Goal: Complete application form

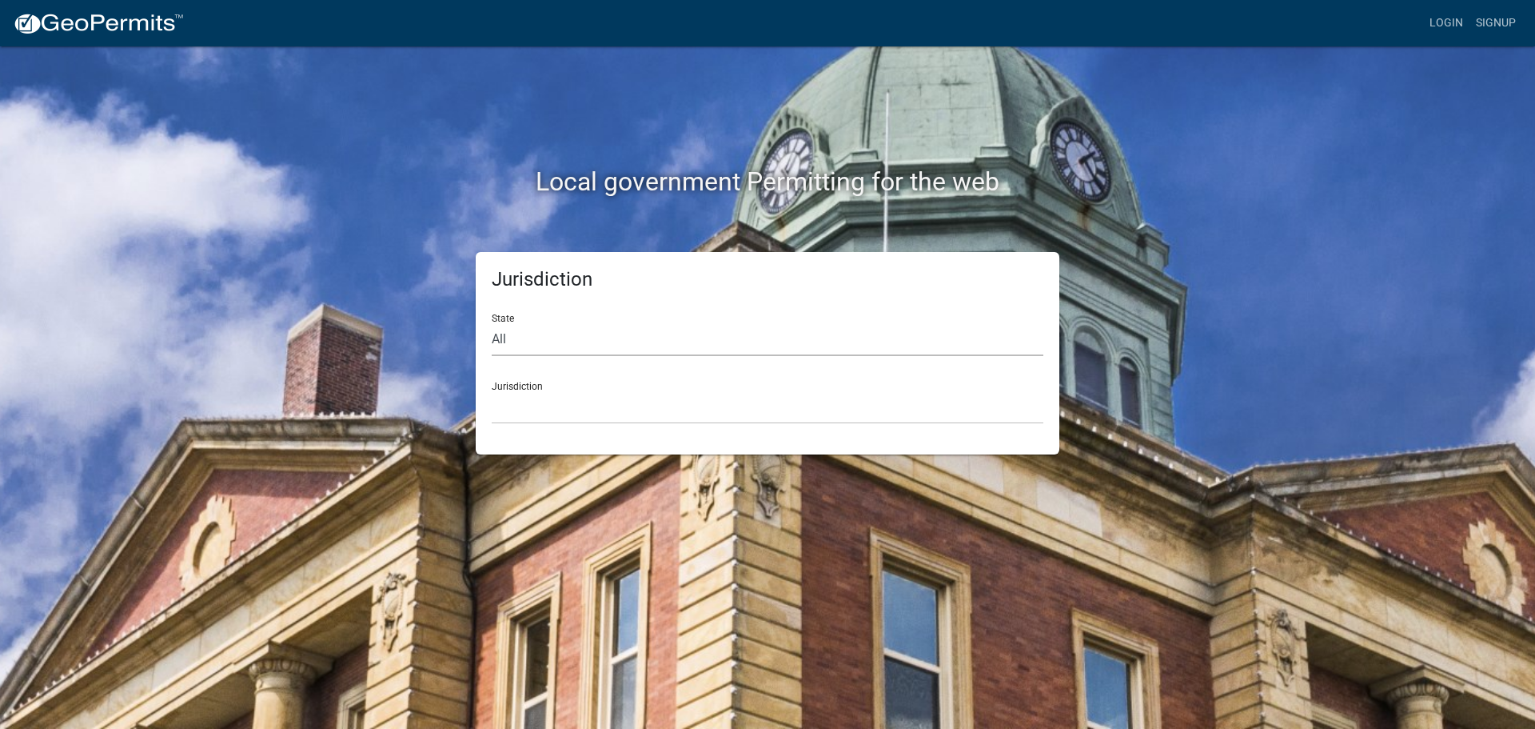
click at [622, 341] on select "All [US_STATE] [US_STATE] [US_STATE] [US_STATE] [US_STATE] [US_STATE] [US_STATE…" at bounding box center [768, 339] width 552 height 33
select select "[US_STATE]"
click at [492, 323] on select "All [US_STATE] [US_STATE] [US_STATE] [US_STATE] [US_STATE] [US_STATE] [US_STATE…" at bounding box center [768, 339] width 552 height 33
click at [569, 412] on select "[GEOGRAPHIC_DATA], [US_STATE]" at bounding box center [768, 407] width 552 height 33
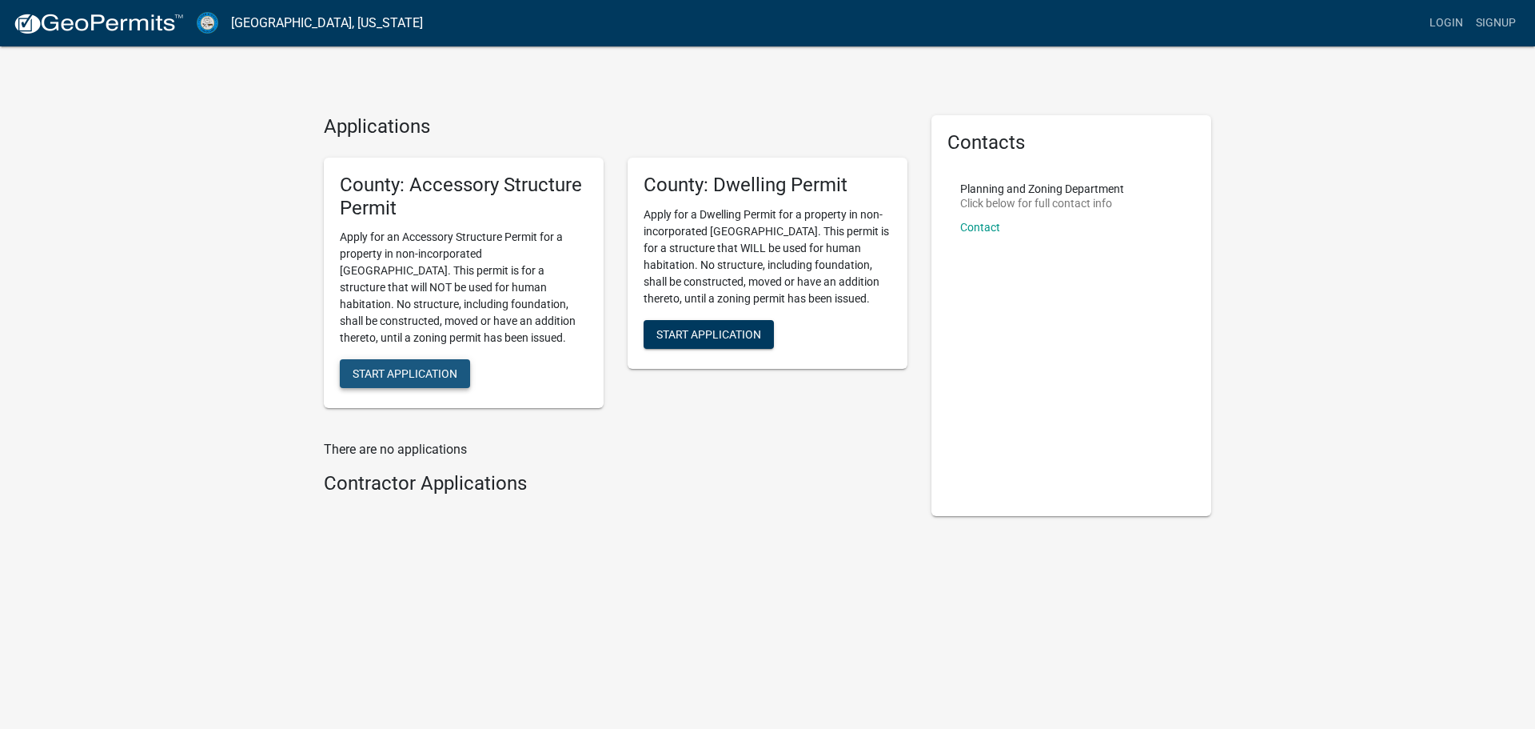
click at [374, 371] on span "Start Application" at bounding box center [405, 373] width 105 height 13
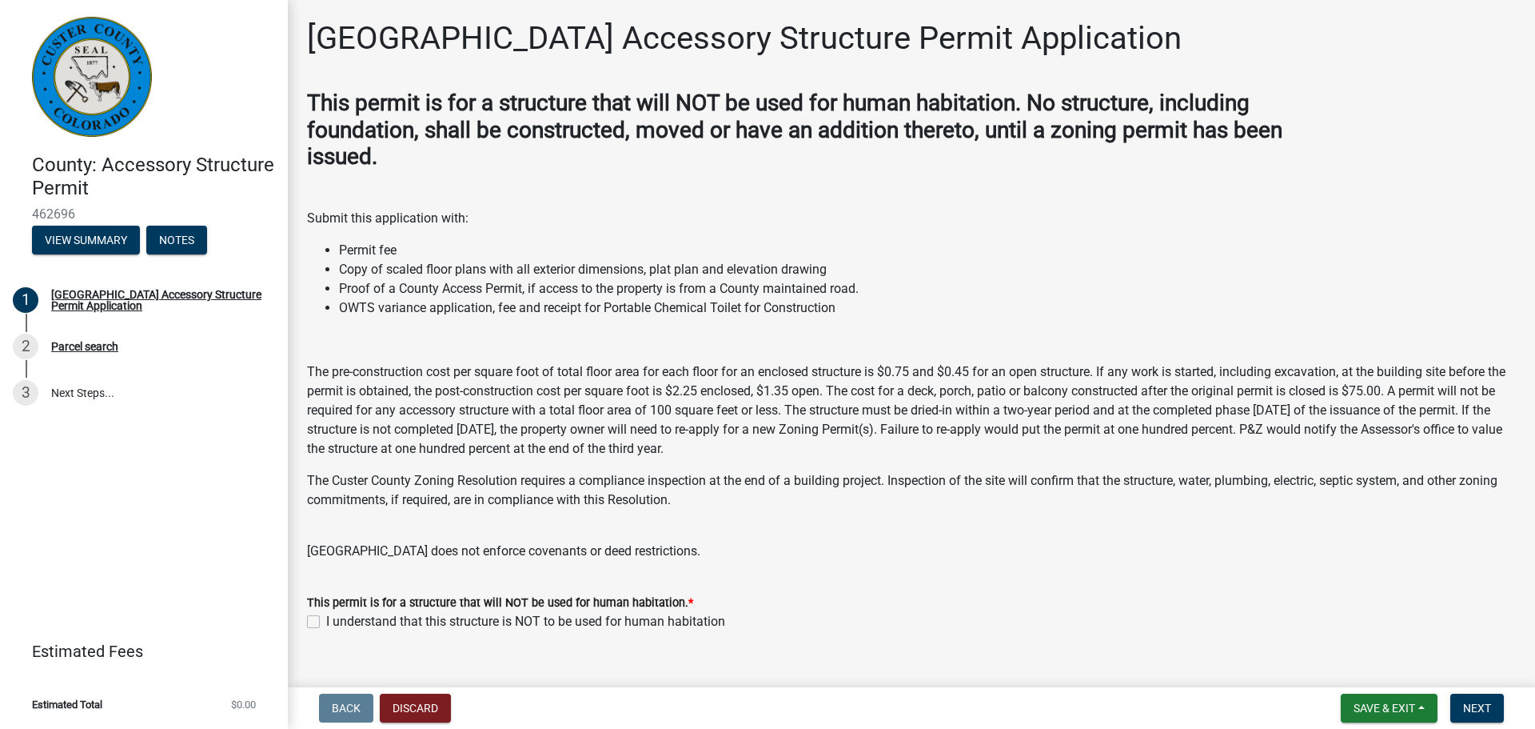
click at [391, 616] on label "I understand that this structure is NOT to be used for human habitation" at bounding box center [525, 621] width 399 height 19
click at [337, 616] on input "I understand that this structure is NOT to be used for human habitation" at bounding box center [331, 617] width 10 height 10
checkbox input "true"
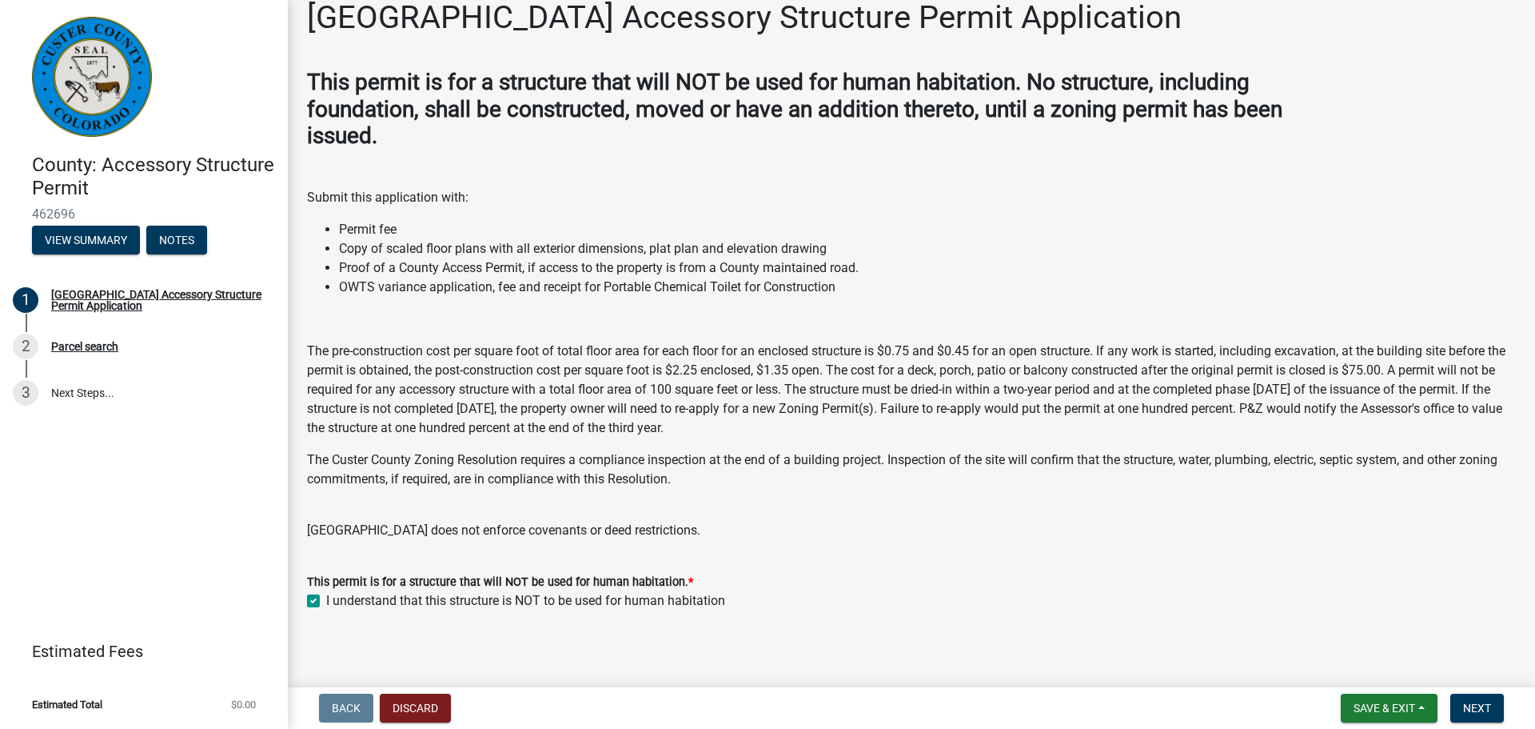
scroll to position [27, 0]
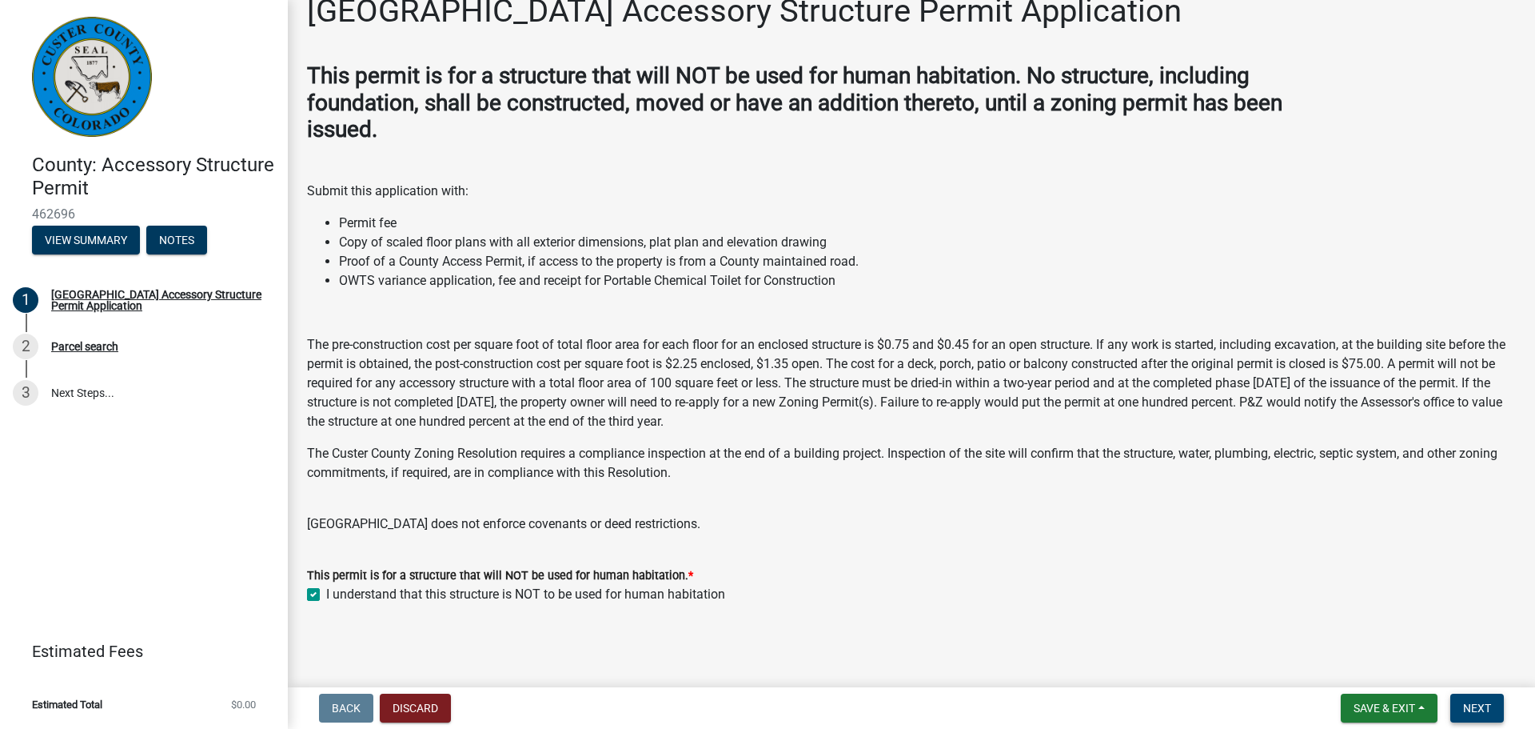
click at [1476, 707] on span "Next" at bounding box center [1477, 707] width 28 height 13
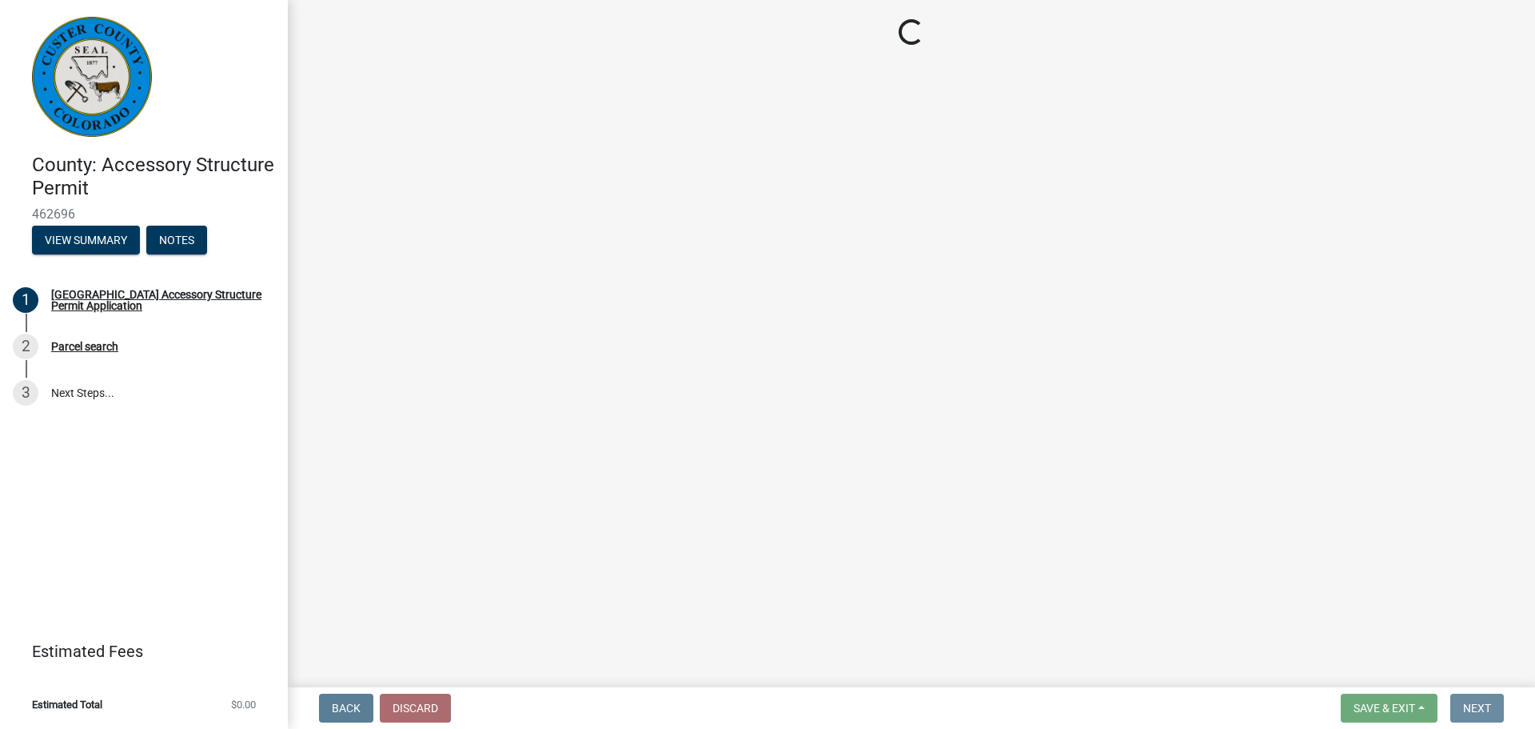
scroll to position [0, 0]
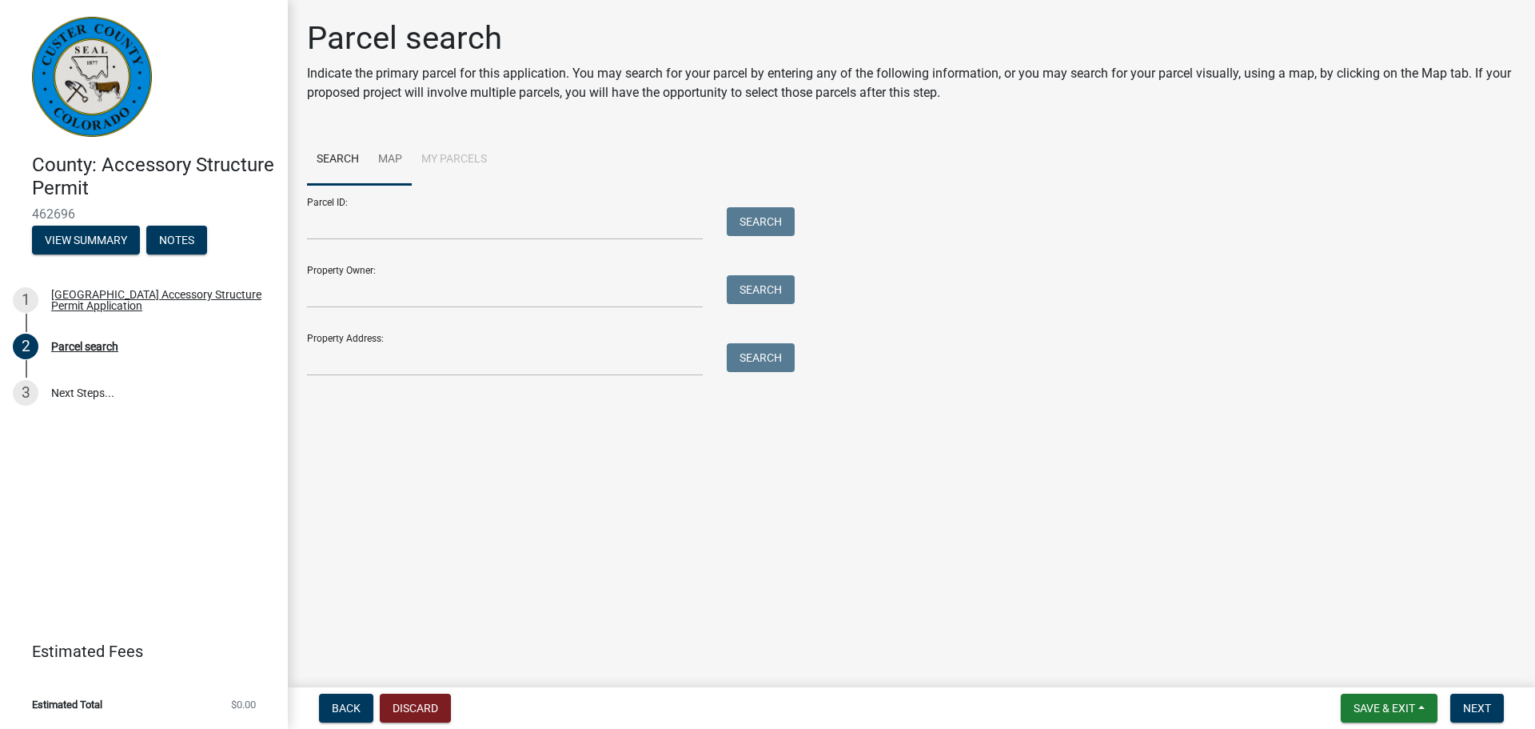
click at [375, 161] on link "Map" at bounding box center [390, 159] width 43 height 51
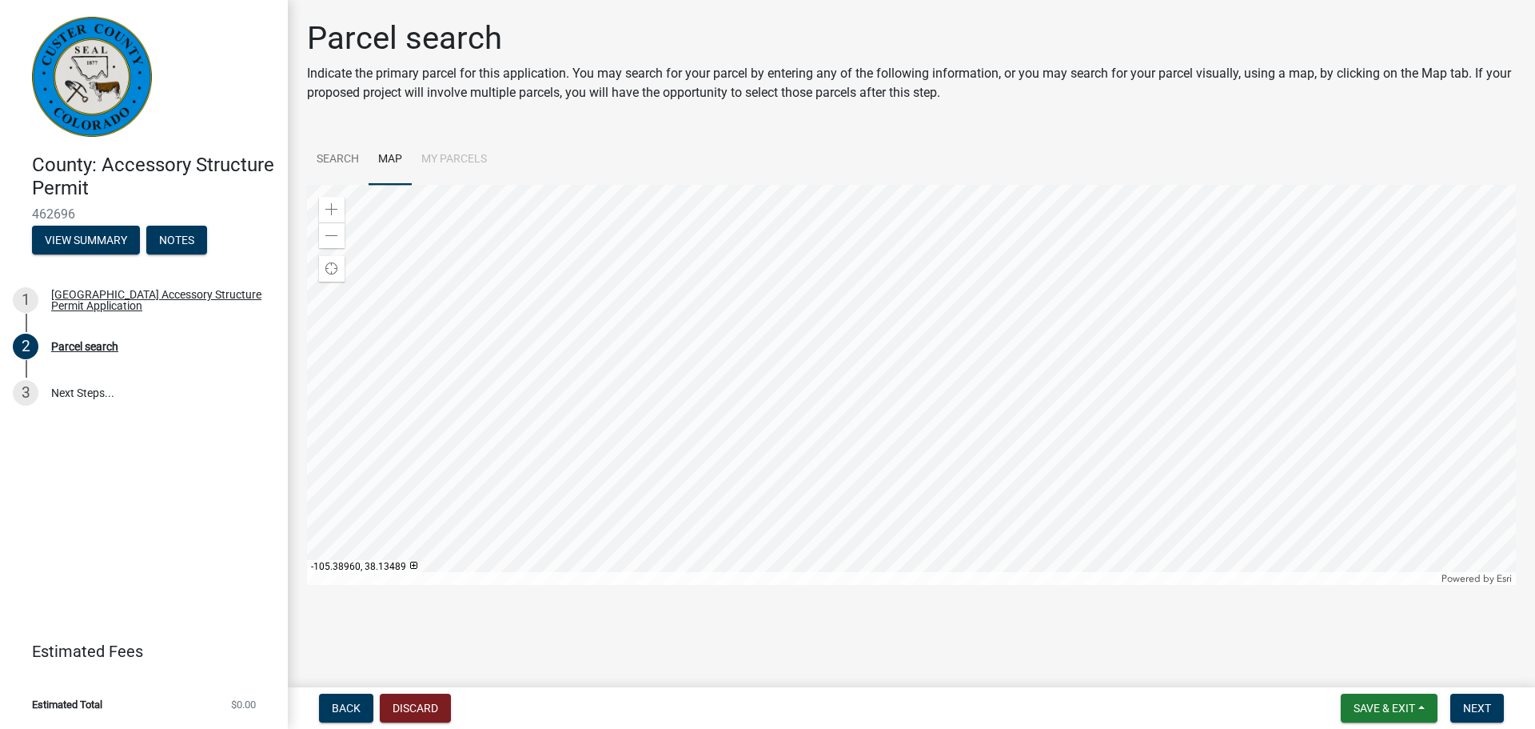
click at [970, 385] on div at bounding box center [911, 385] width 1209 height 400
click at [817, 374] on div at bounding box center [911, 385] width 1209 height 400
click at [995, 349] on div at bounding box center [911, 385] width 1209 height 400
click at [972, 330] on div at bounding box center [911, 385] width 1209 height 400
click at [1098, 457] on div at bounding box center [911, 385] width 1209 height 400
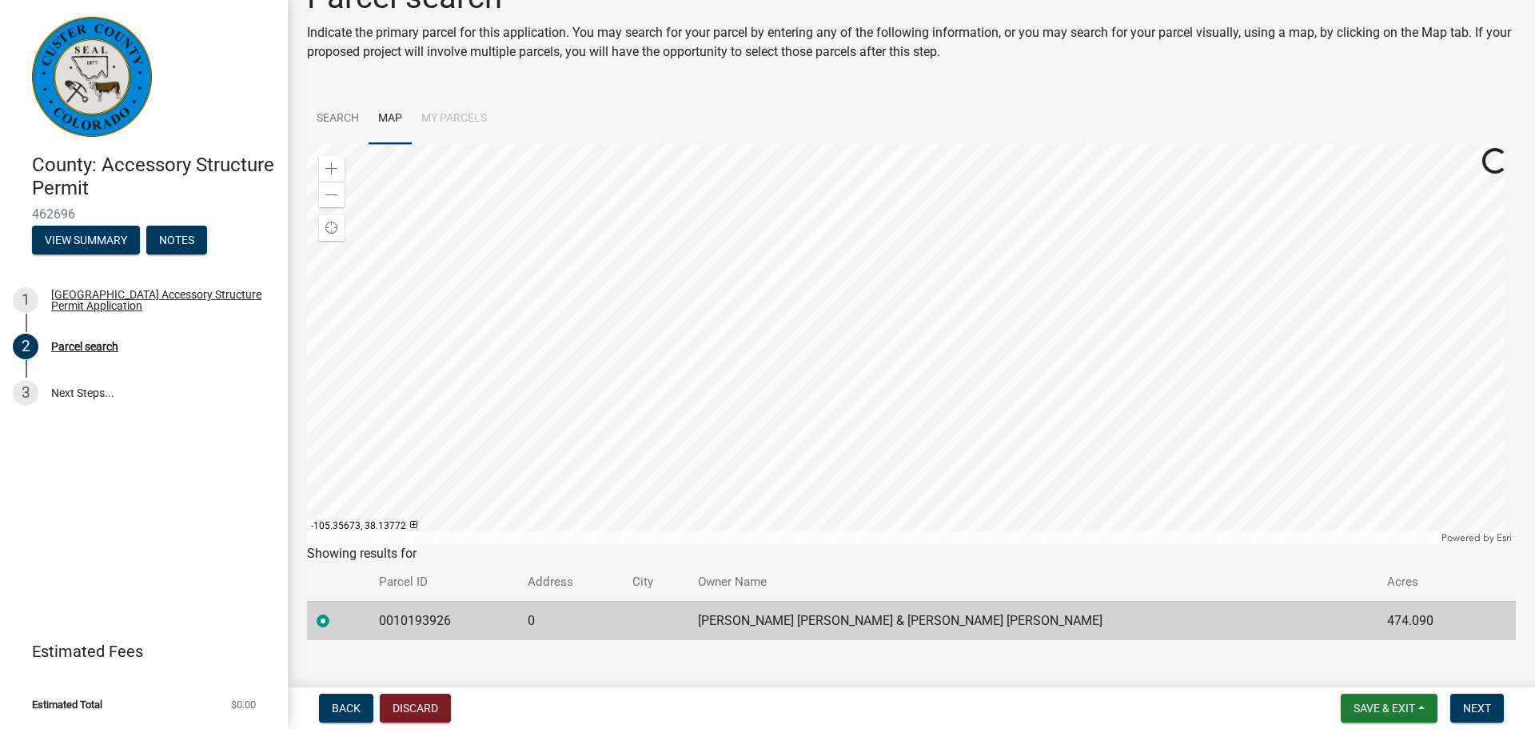
scroll to position [62, 0]
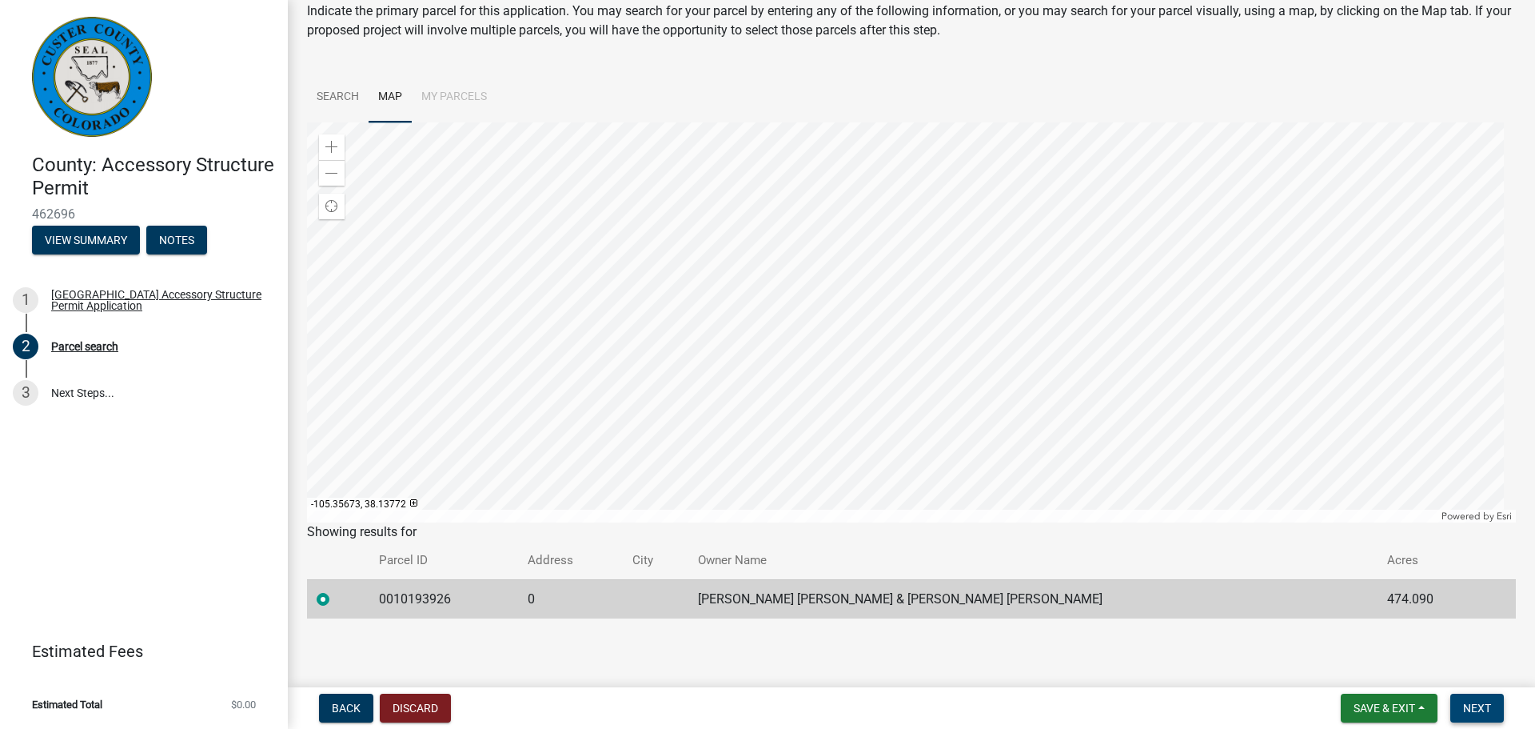
click at [1470, 705] on span "Next" at bounding box center [1477, 707] width 28 height 13
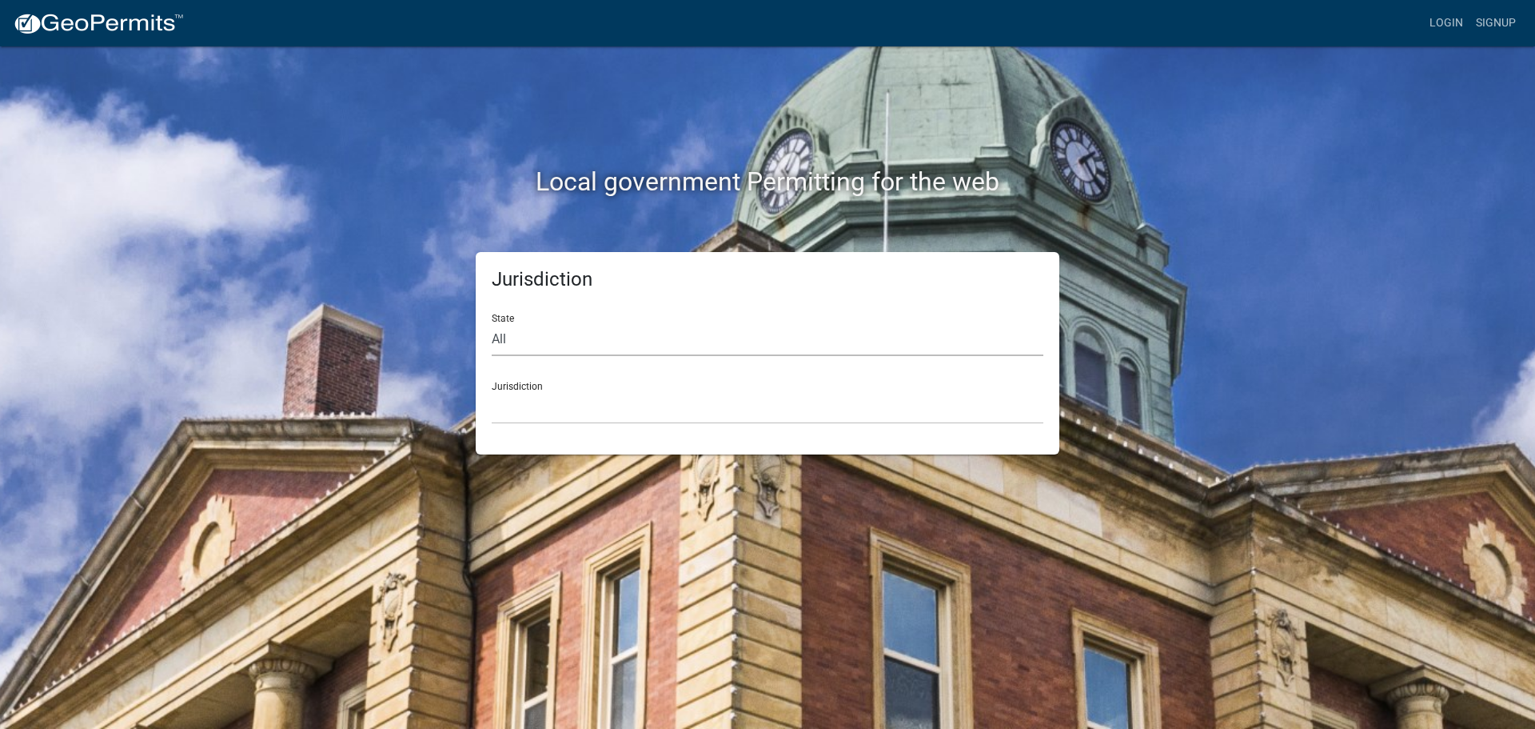
click at [543, 330] on select "All [US_STATE] [US_STATE] [US_STATE] [US_STATE] [US_STATE] [US_STATE] [US_STATE…" at bounding box center [768, 339] width 552 height 33
select select "[US_STATE]"
click at [492, 323] on select "All [US_STATE] [US_STATE] [US_STATE] [US_STATE] [US_STATE] [US_STATE] [US_STATE…" at bounding box center [768, 339] width 552 height 33
click at [533, 401] on select "[GEOGRAPHIC_DATA], [US_STATE]" at bounding box center [768, 407] width 552 height 33
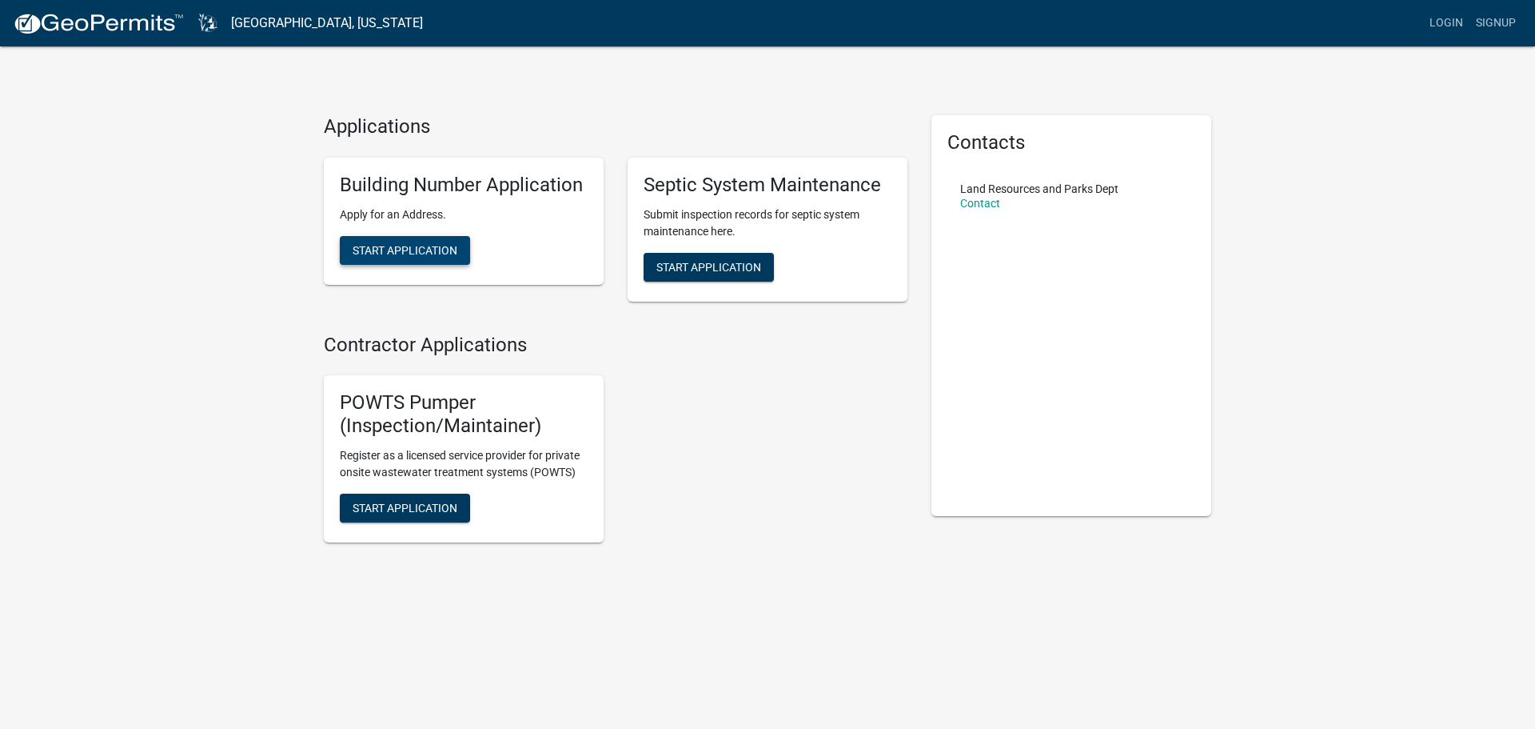
click at [431, 251] on span "Start Application" at bounding box center [405, 249] width 105 height 13
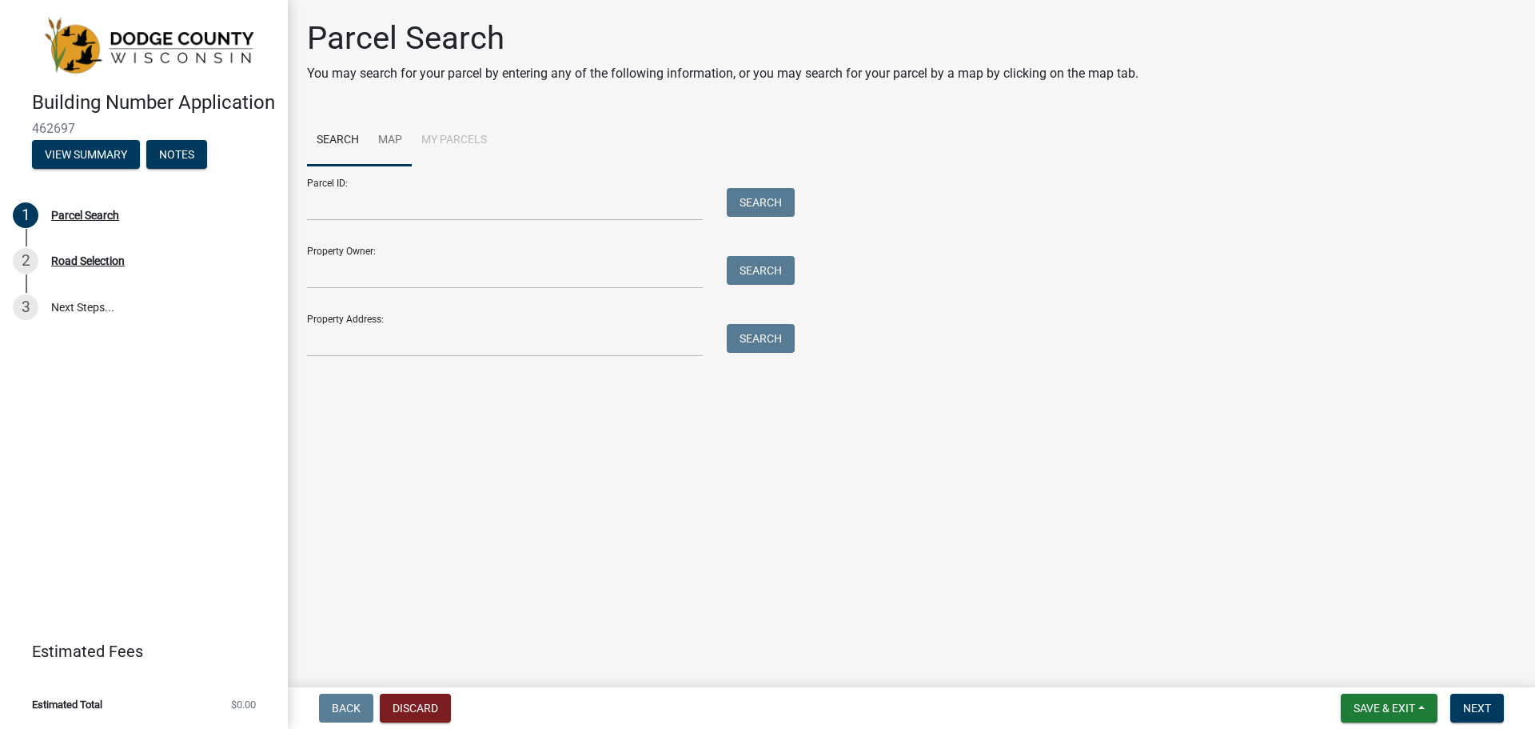
click at [391, 135] on link "Map" at bounding box center [390, 140] width 43 height 51
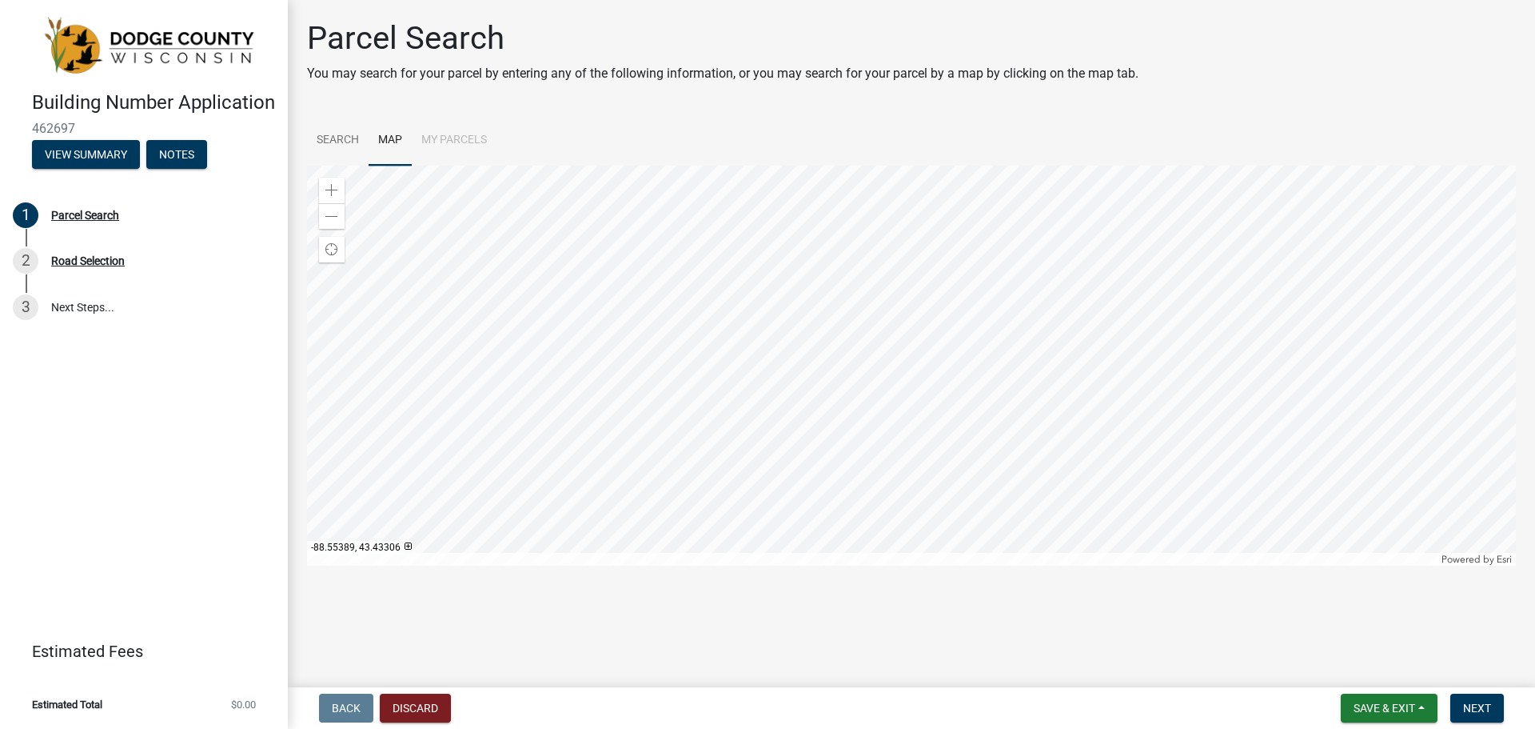
click at [882, 324] on div at bounding box center [911, 366] width 1209 height 400
click at [874, 332] on div at bounding box center [911, 366] width 1209 height 400
click at [859, 325] on div at bounding box center [911, 366] width 1209 height 400
click at [863, 320] on div at bounding box center [911, 366] width 1209 height 400
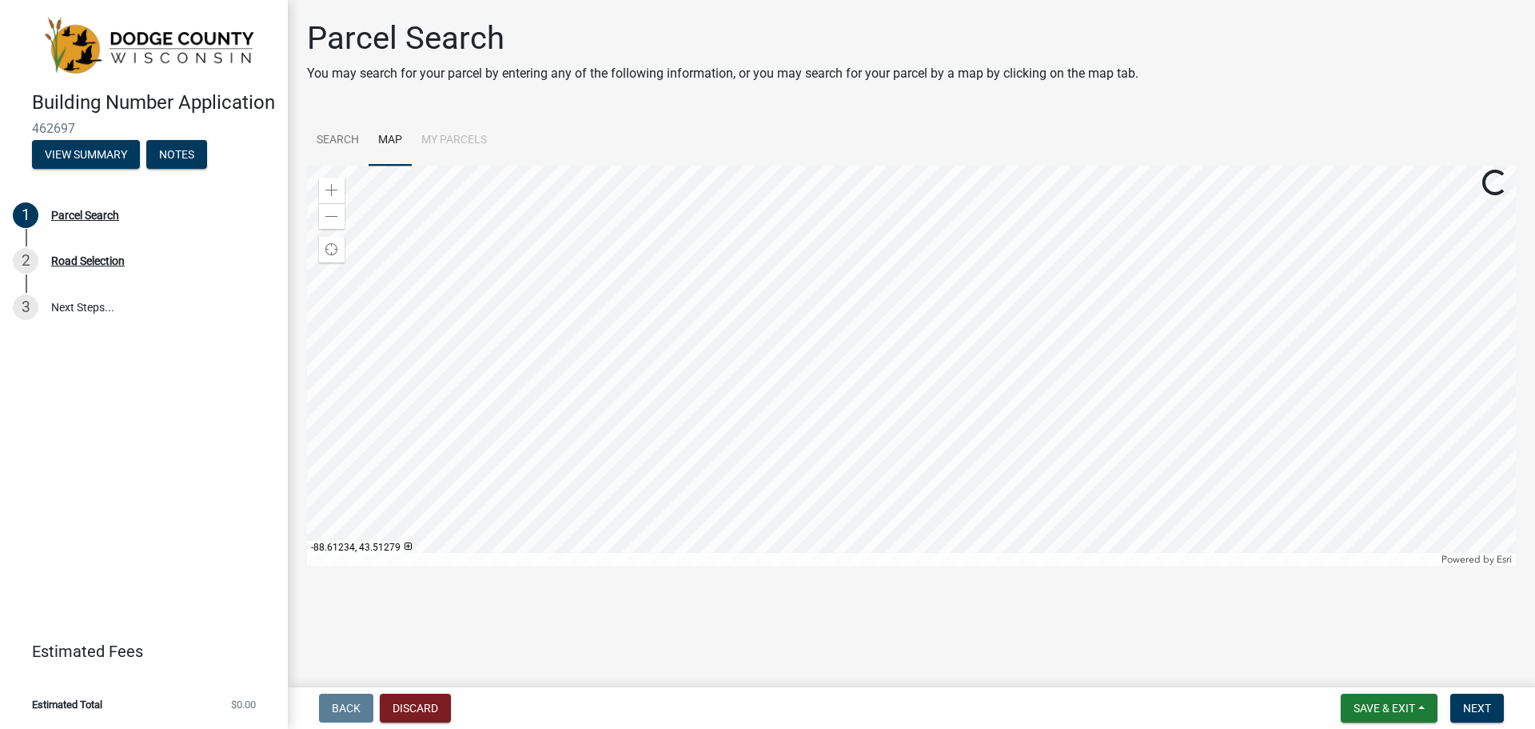
click at [863, 320] on div at bounding box center [911, 366] width 1209 height 400
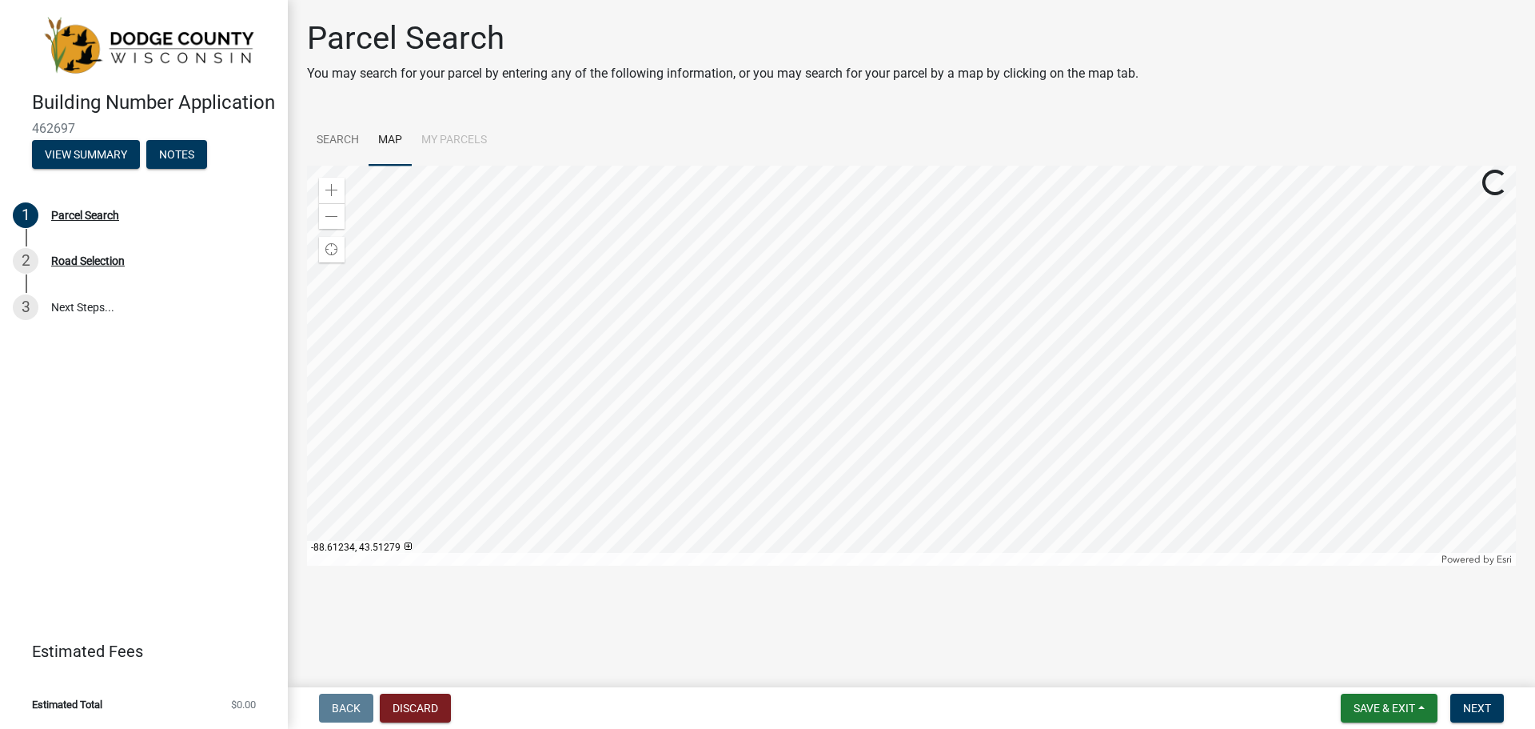
click at [863, 320] on div at bounding box center [911, 366] width 1209 height 400
click at [1152, 293] on div at bounding box center [911, 366] width 1209 height 400
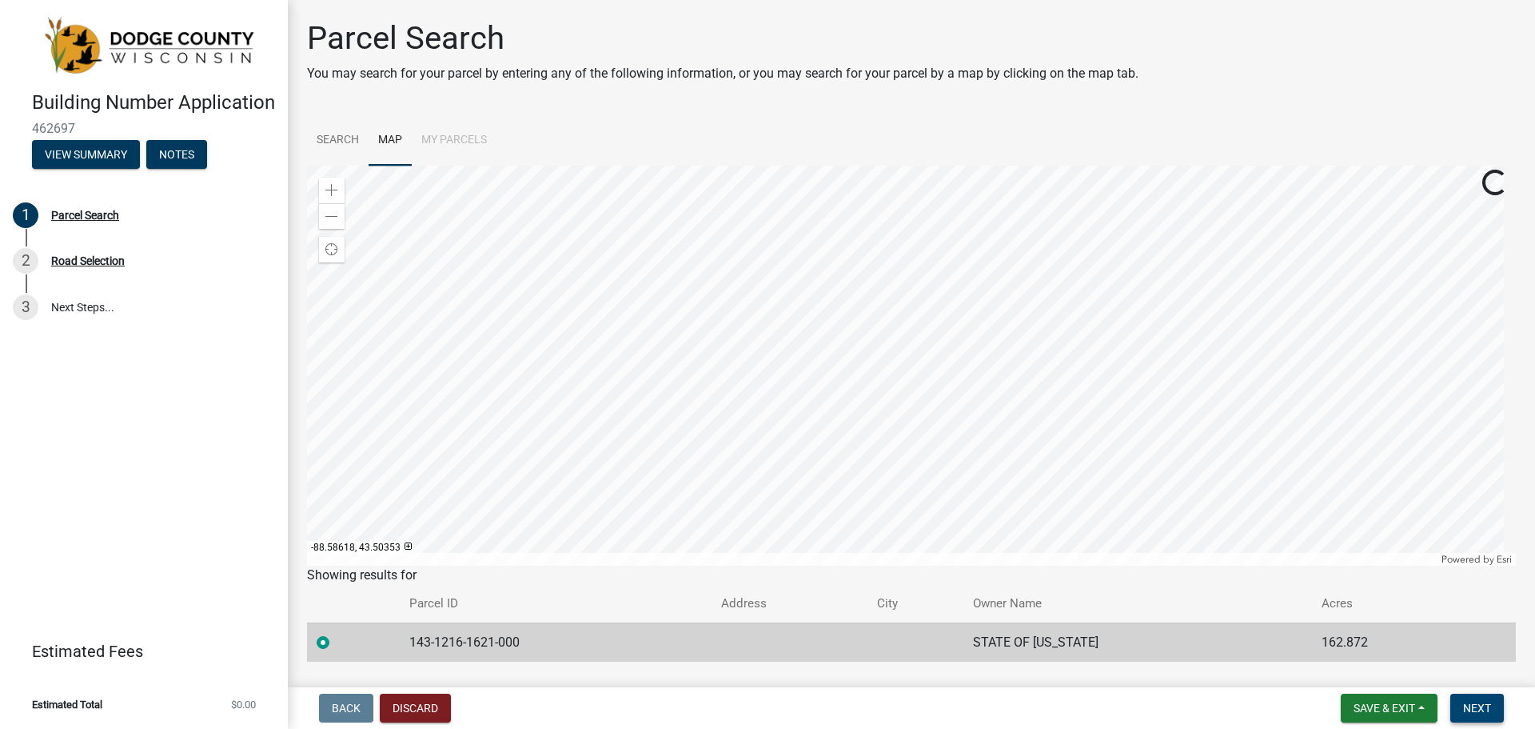
click at [1481, 709] on span "Next" at bounding box center [1477, 707] width 28 height 13
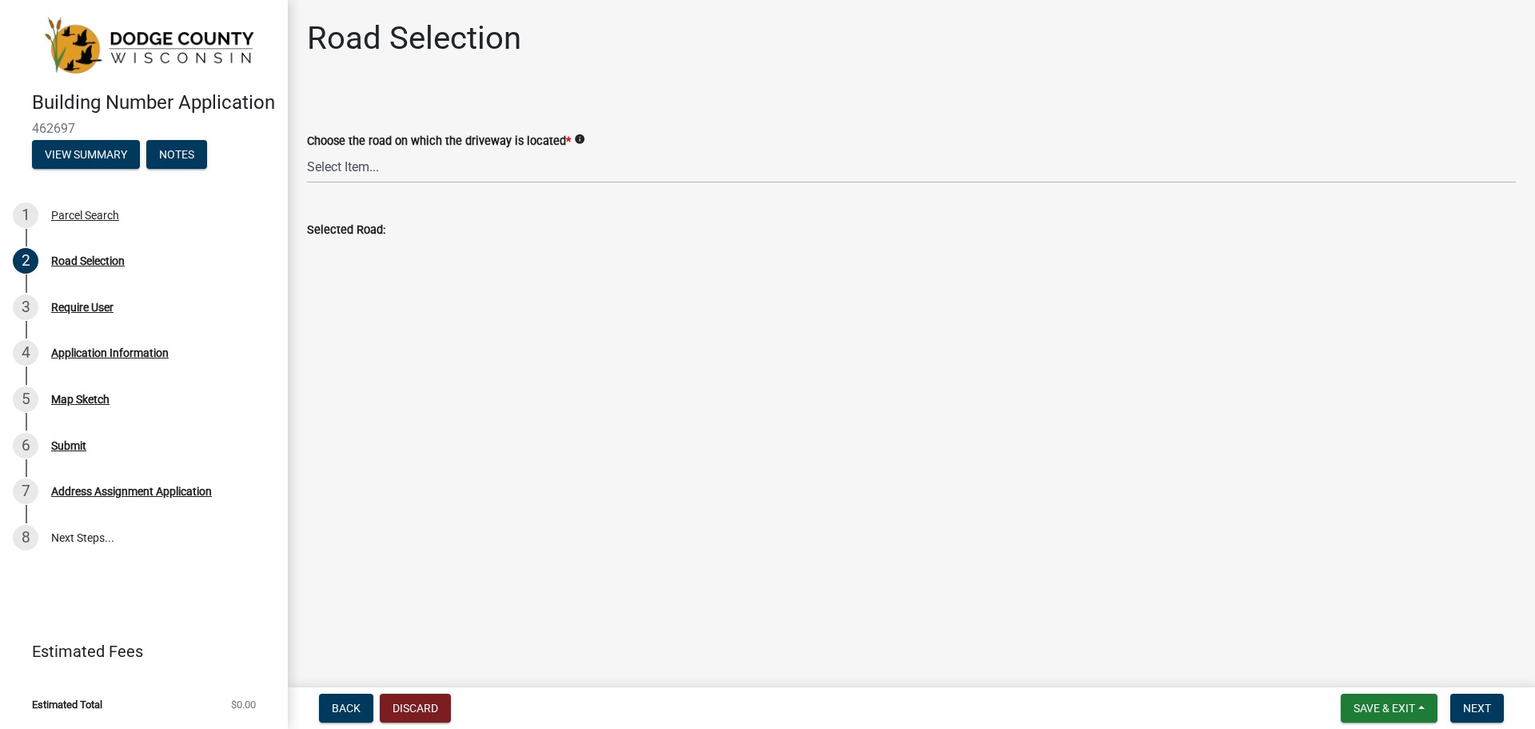
click at [420, 183] on wm-data-entity-input "Choose the road on which the driveway is located * info Select Item... 100-YARD…" at bounding box center [911, 144] width 1209 height 108
click at [395, 171] on select "Select Item... 100-YARD [PERSON_NAME][GEOGRAPHIC_DATA][PERSON_NAME][US_STATE][P…" at bounding box center [911, 166] width 1209 height 33
click at [755, 70] on div "Road Selection" at bounding box center [911, 44] width 1209 height 51
click at [428, 701] on button "Discard" at bounding box center [415, 707] width 71 height 29
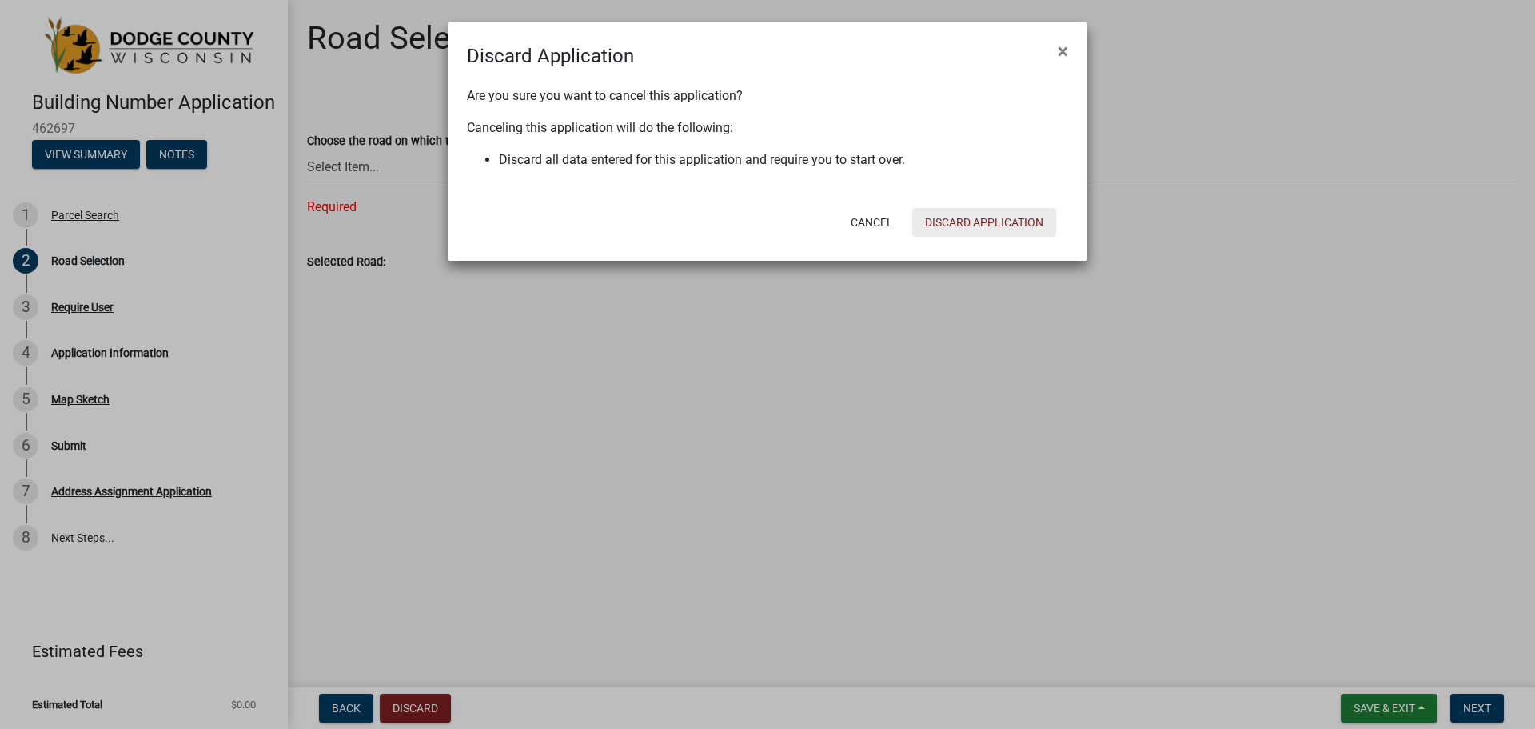
click at [955, 236] on button "Discard Application" at bounding box center [984, 222] width 144 height 29
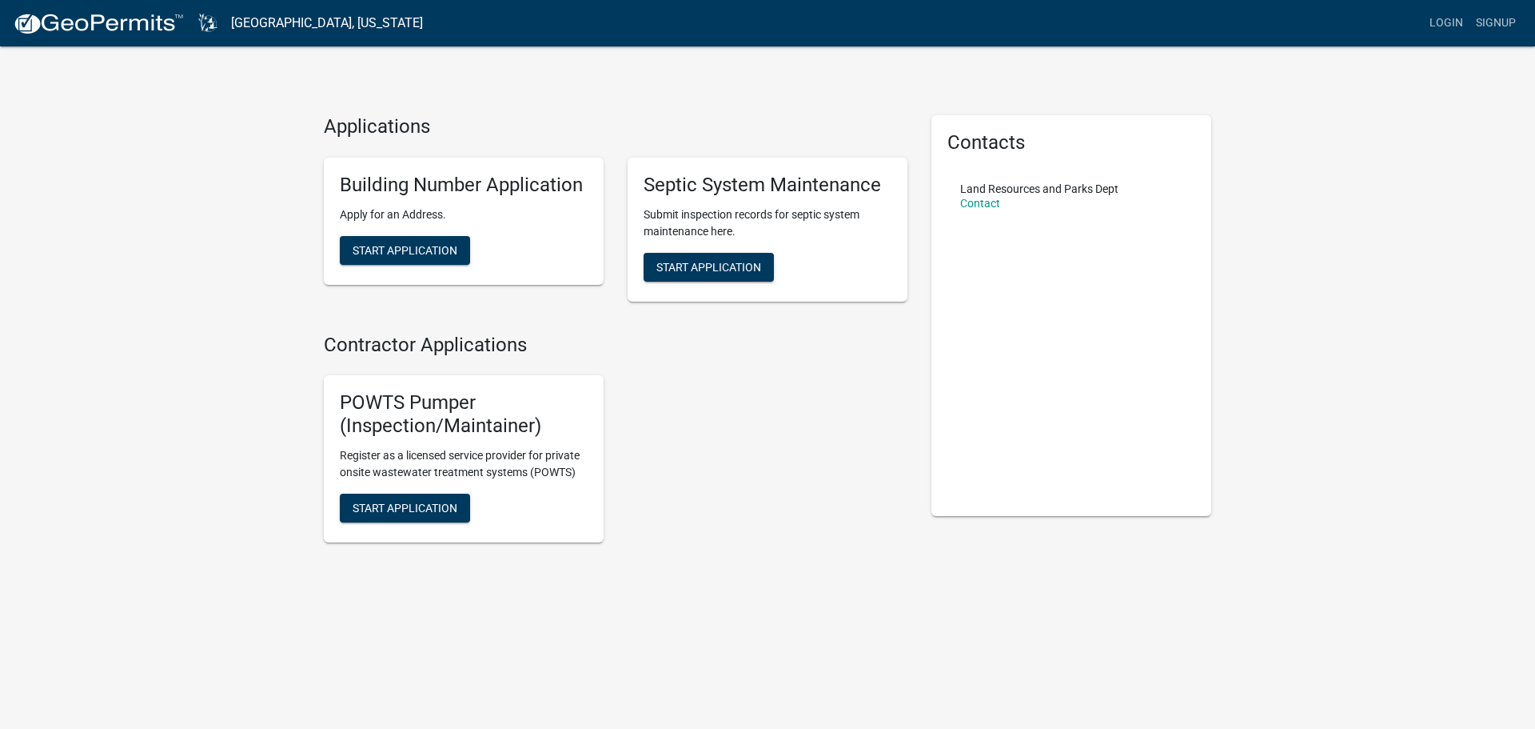
click at [122, 24] on img at bounding box center [98, 24] width 171 height 24
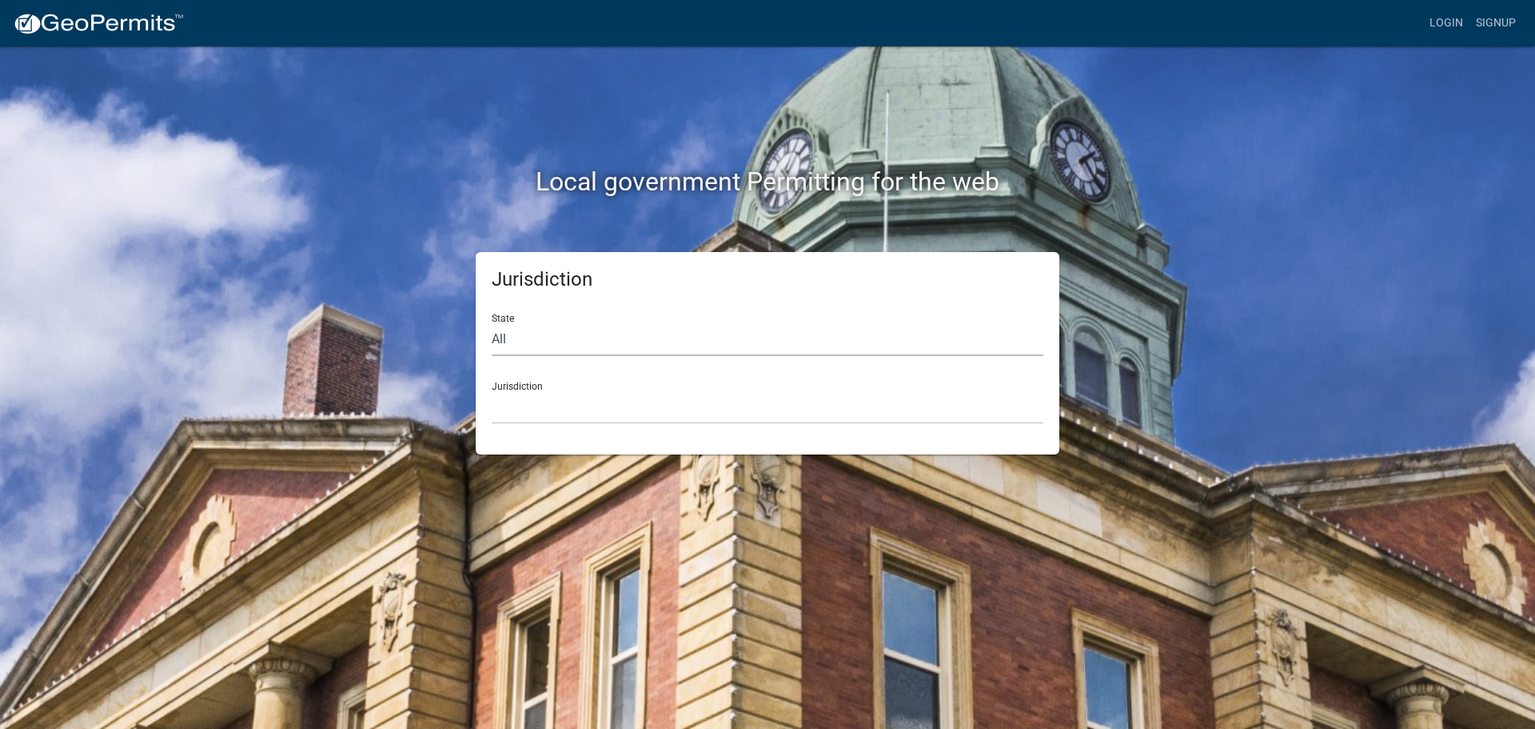
click at [680, 342] on select "All [US_STATE] [US_STATE] [US_STATE] [US_STATE] [US_STATE] [US_STATE] [US_STATE…" at bounding box center [768, 339] width 552 height 33
click at [358, 392] on div "Jurisdiction State All [US_STATE] [US_STATE] [US_STATE] [US_STATE] [US_STATE] […" at bounding box center [768, 353] width 912 height 202
